Goal: Register for event/course

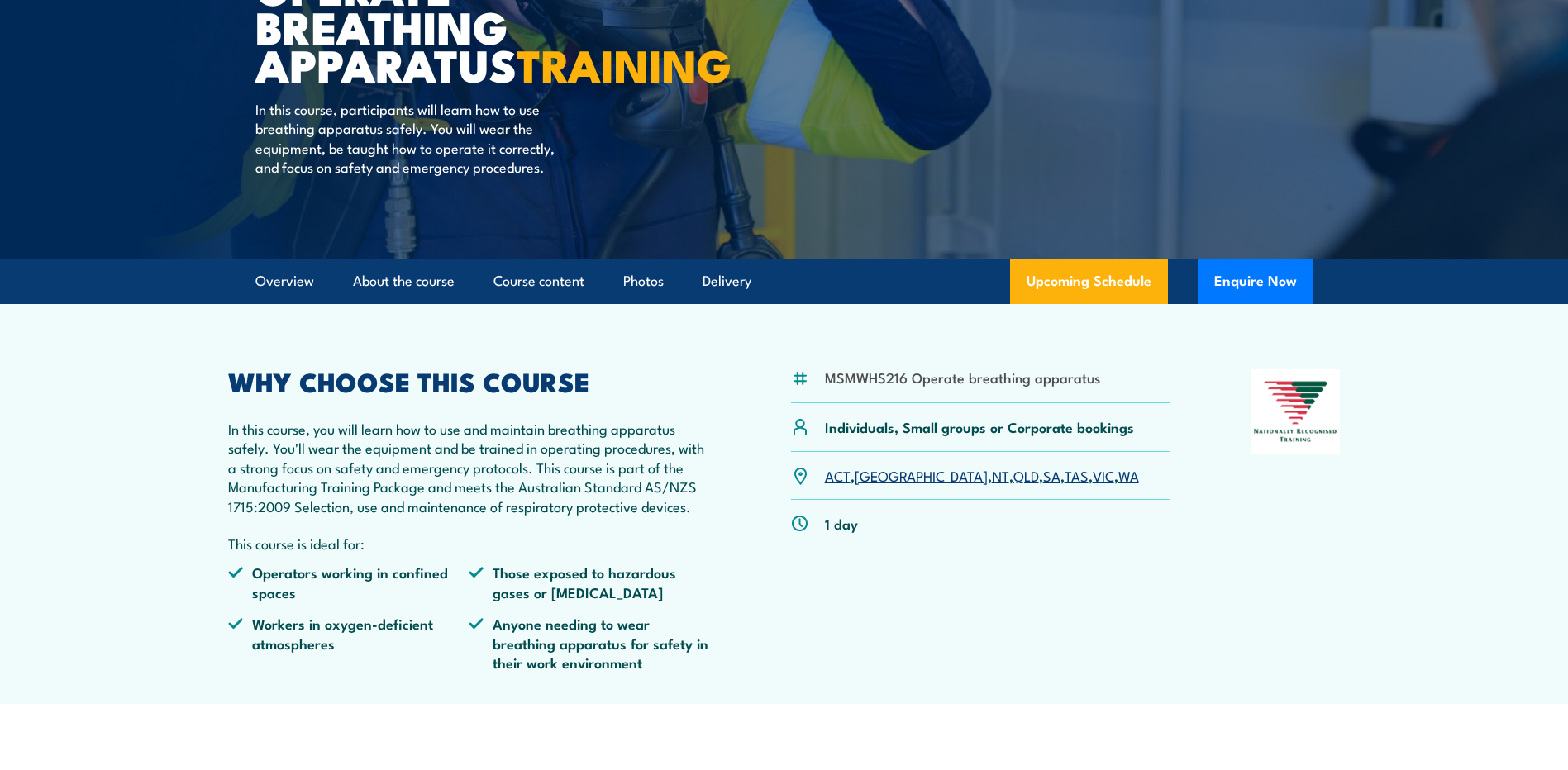
scroll to position [248, 0]
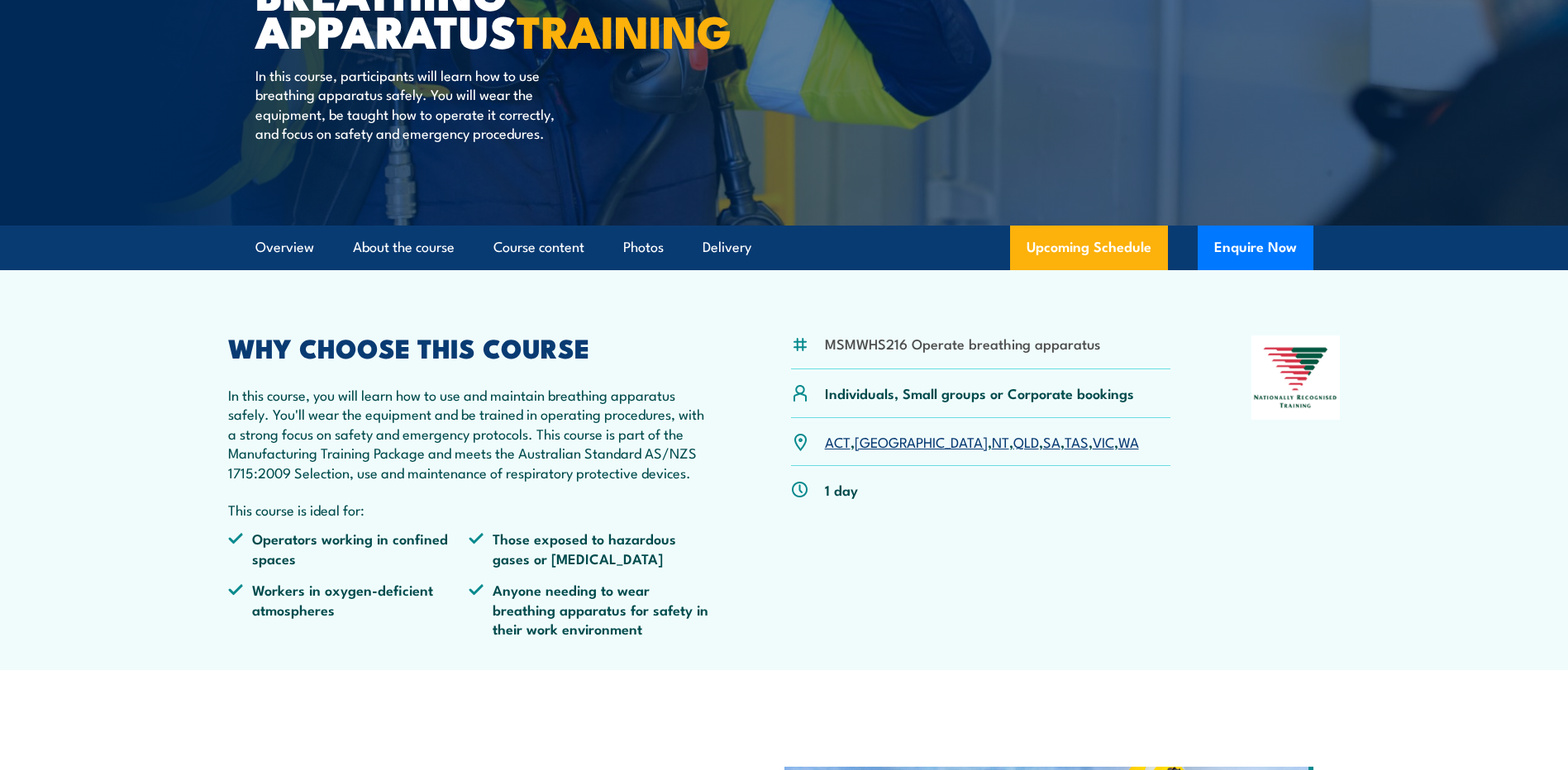
click at [1118, 451] on link "WA" at bounding box center [1128, 440] width 20 height 19
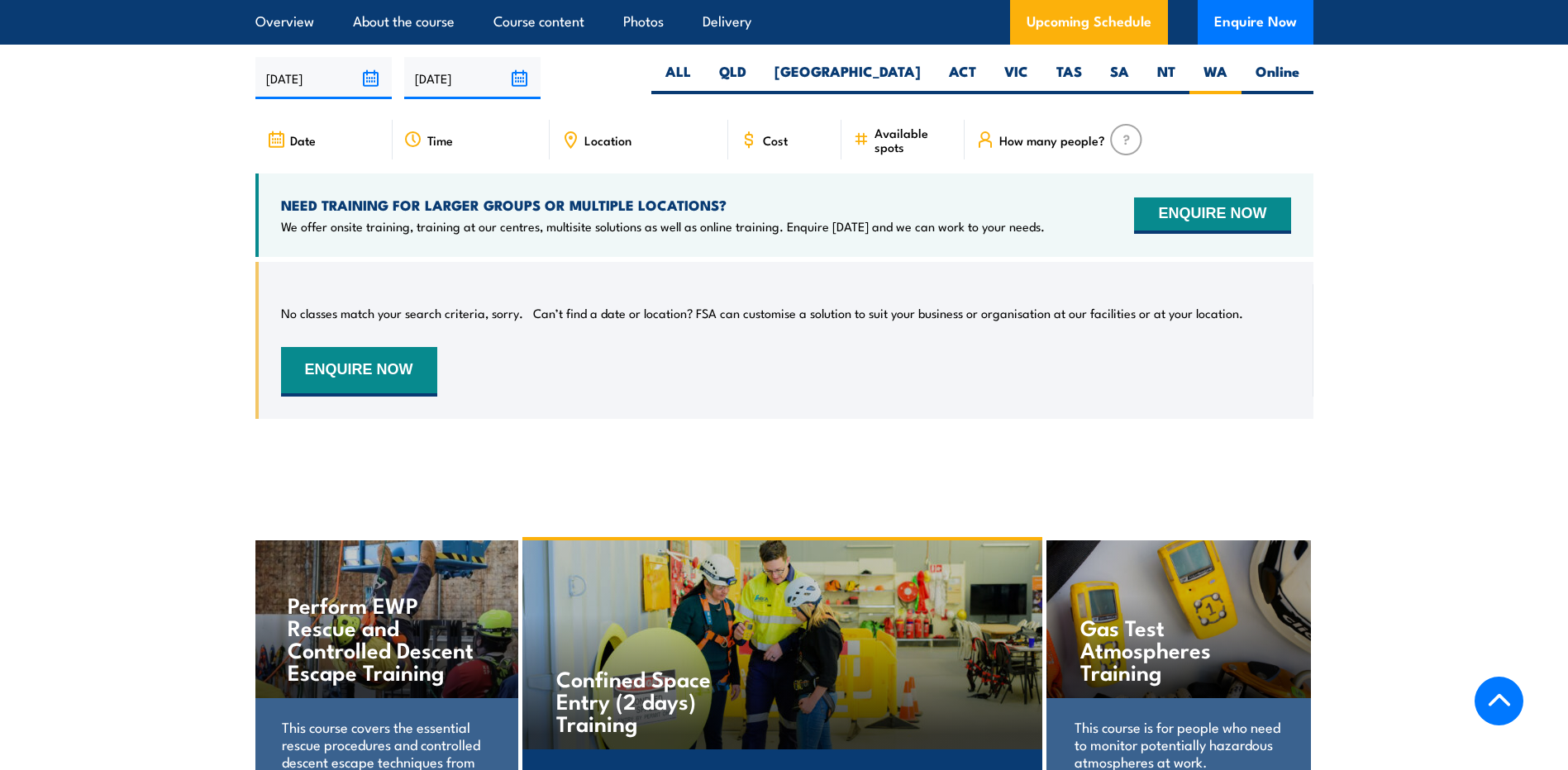
click at [898, 130] on span "Available spots" at bounding box center [913, 139] width 79 height 28
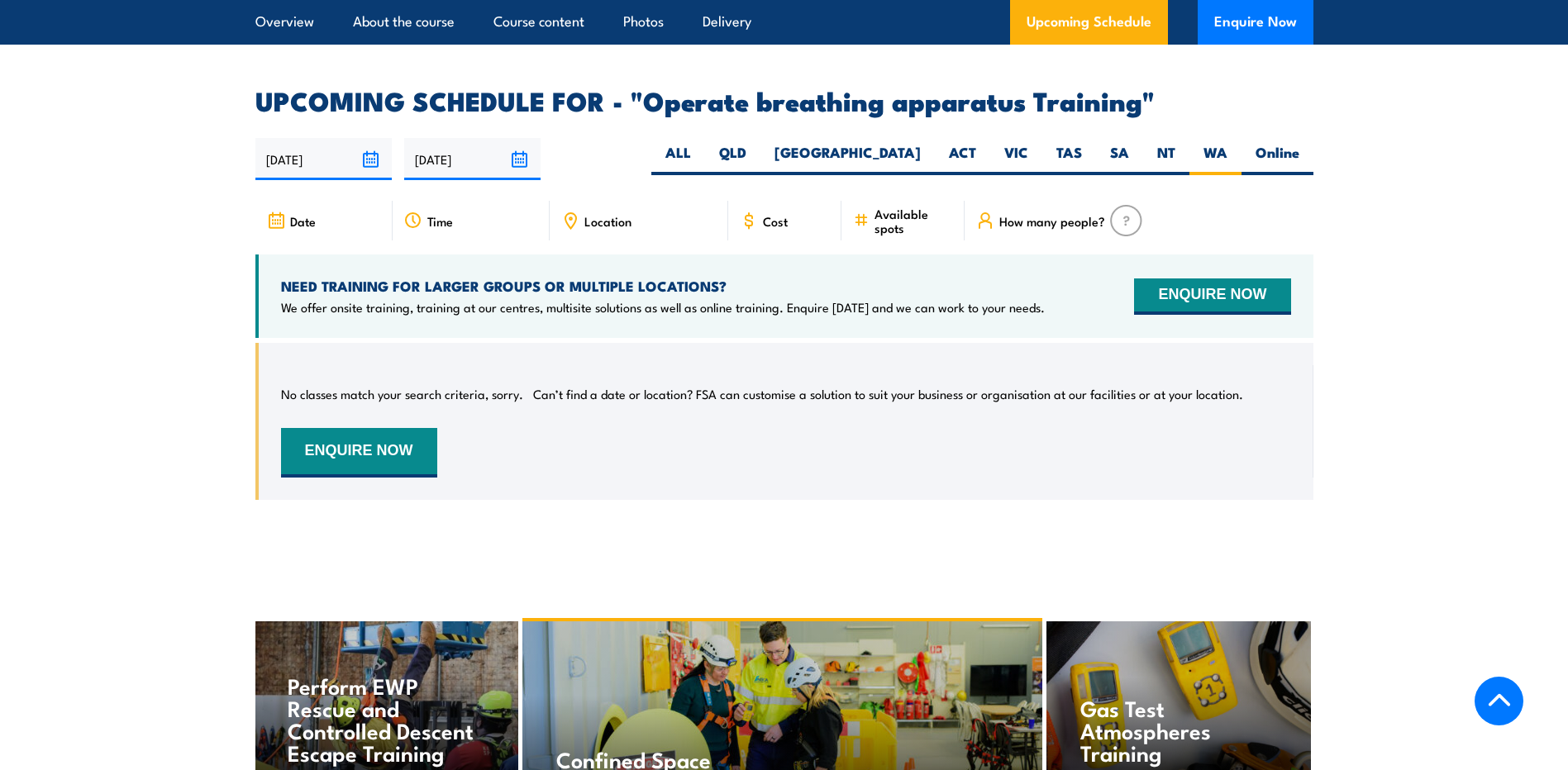
scroll to position [2389, 0]
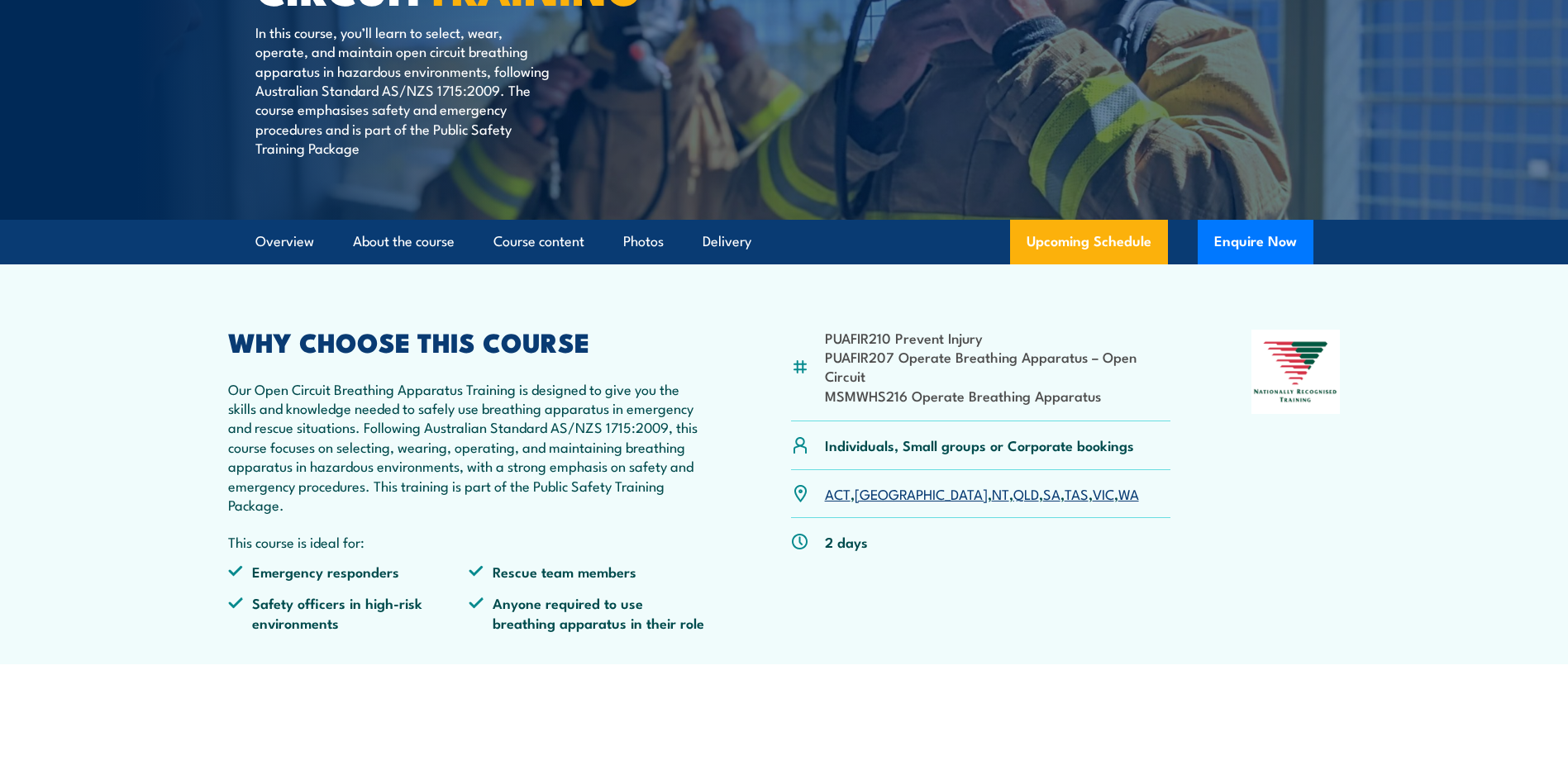
scroll to position [330, 0]
click at [1118, 494] on link "WA" at bounding box center [1128, 492] width 20 height 19
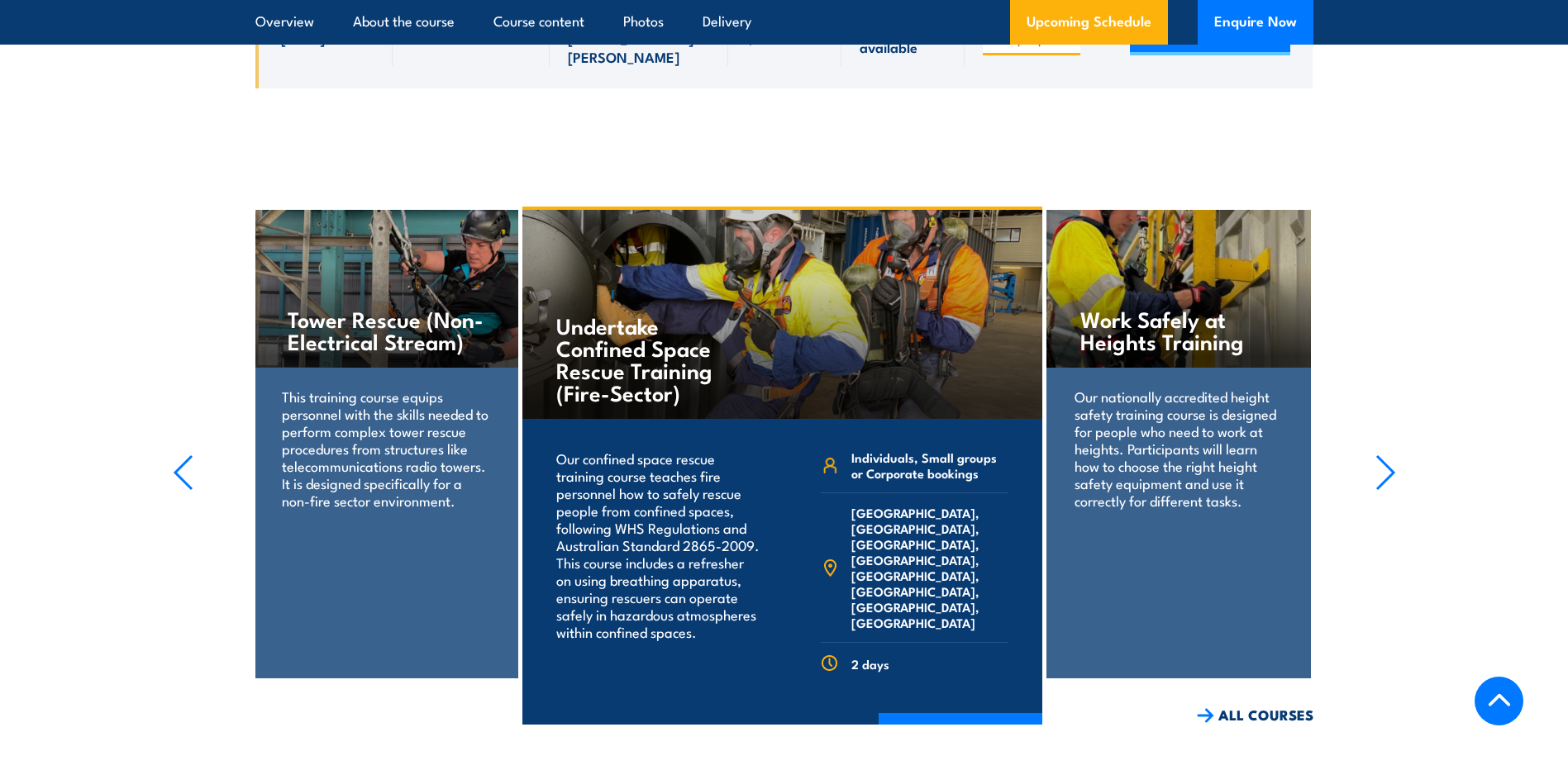
scroll to position [3272, 0]
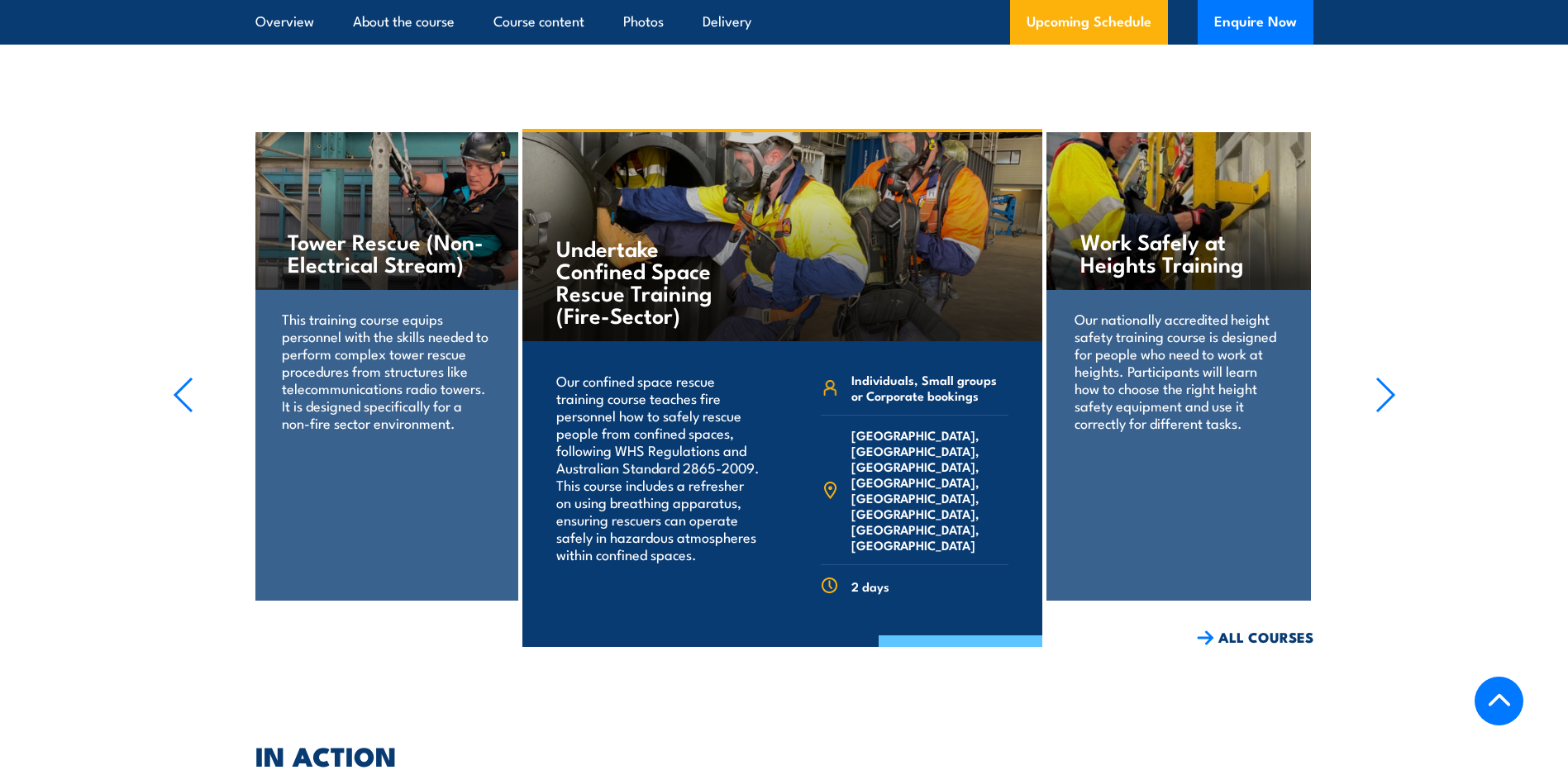
click at [949, 636] on link "COURSE DETAILS" at bounding box center [961, 657] width 164 height 43
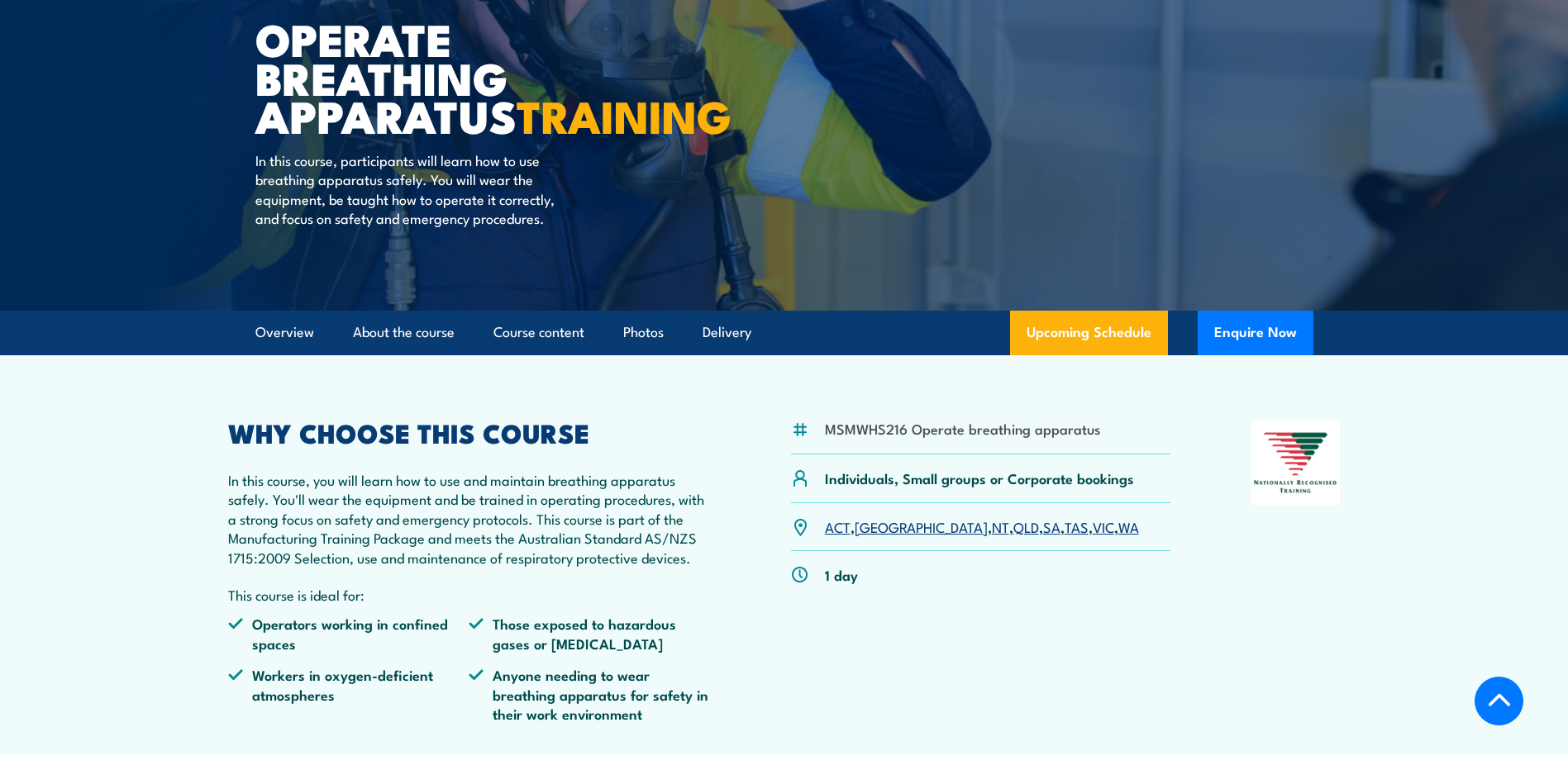
scroll to position [330, 0]
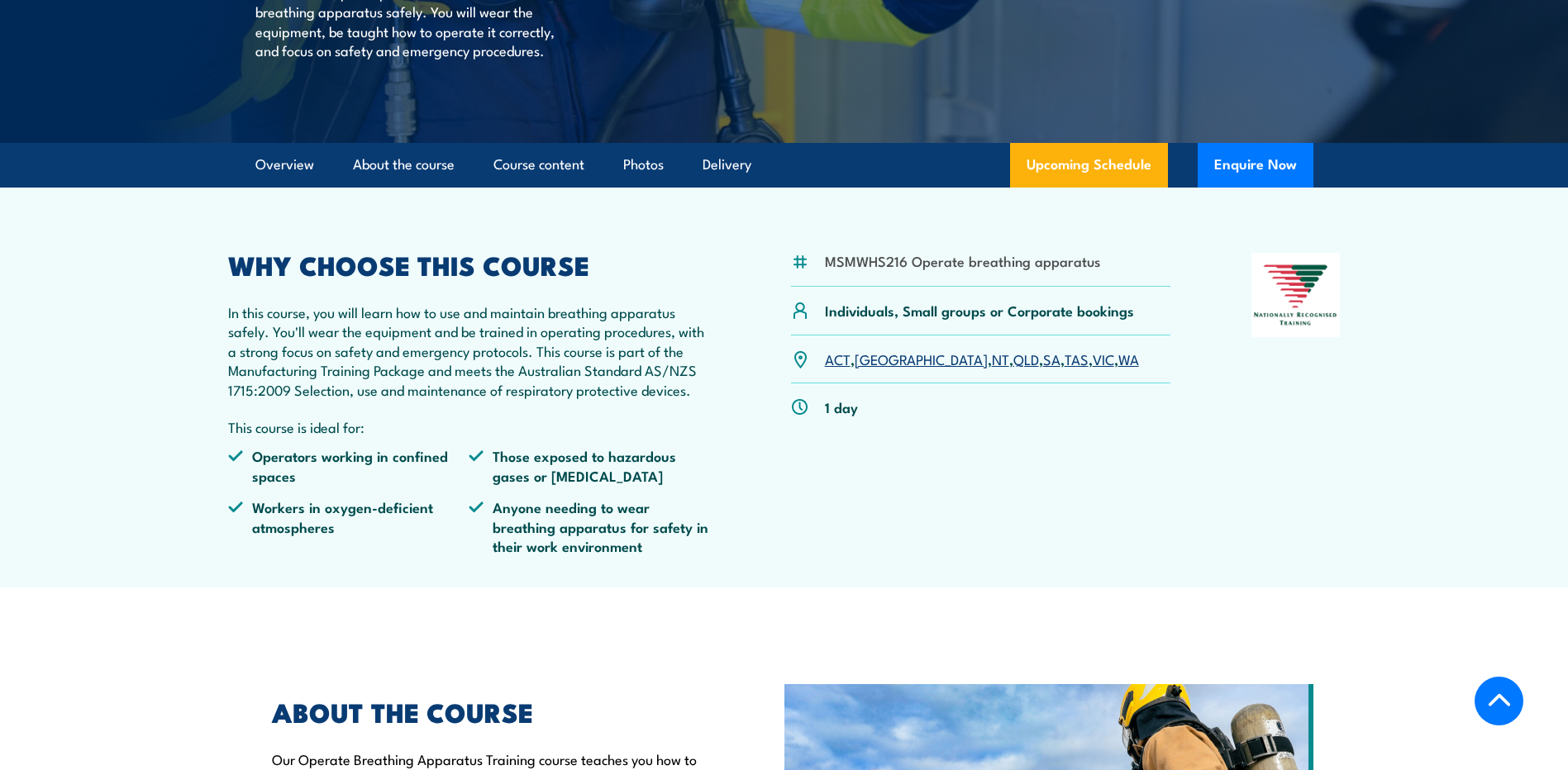
click at [1118, 369] on link "WA" at bounding box center [1128, 358] width 20 height 19
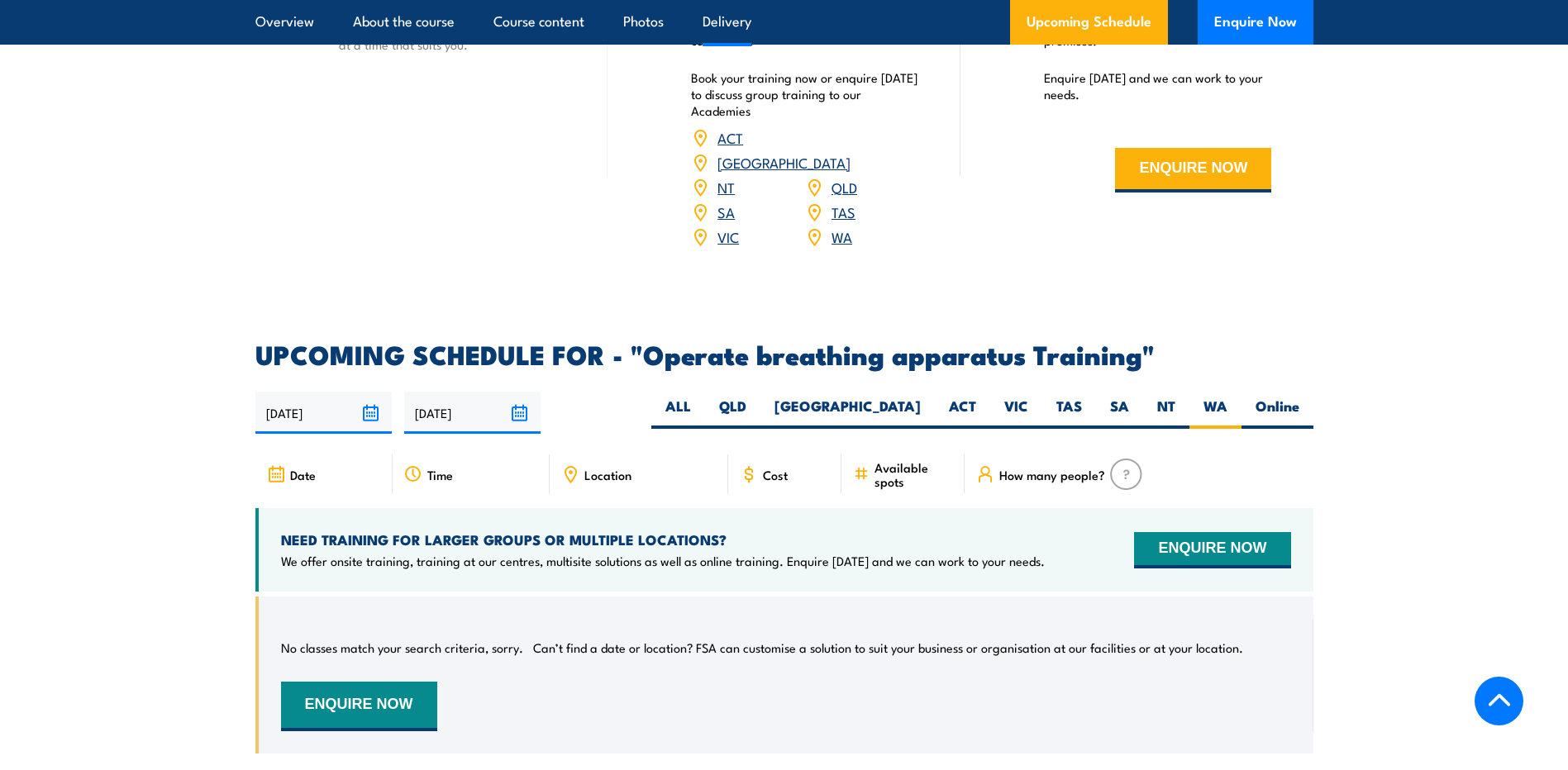
scroll to position [2225, 0]
